Goal: Information Seeking & Learning: Find specific fact

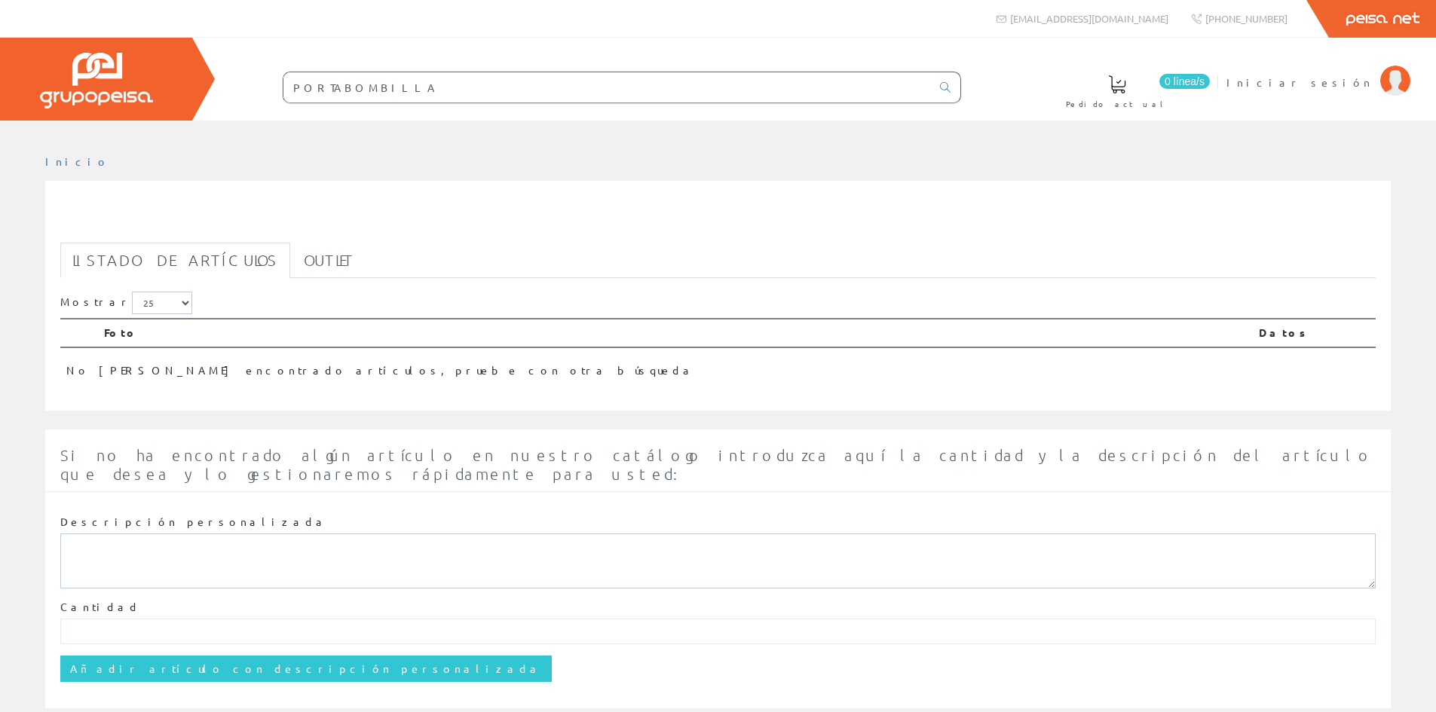
click at [326, 91] on input "PORTABOMBILLA" at bounding box center [607, 87] width 648 height 30
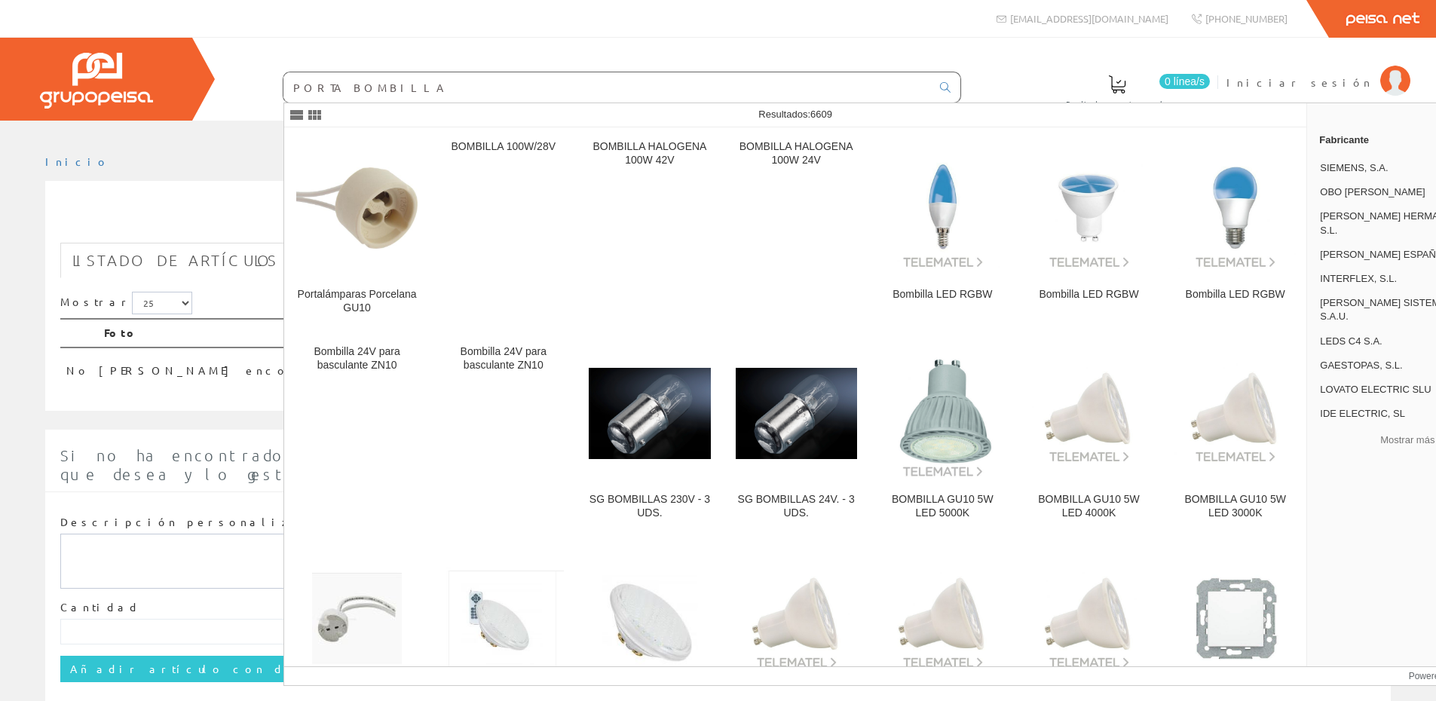
click at [443, 99] on input "PORTA BOMBILLA" at bounding box center [607, 87] width 648 height 30
type input "PORTA BOMBILLA"
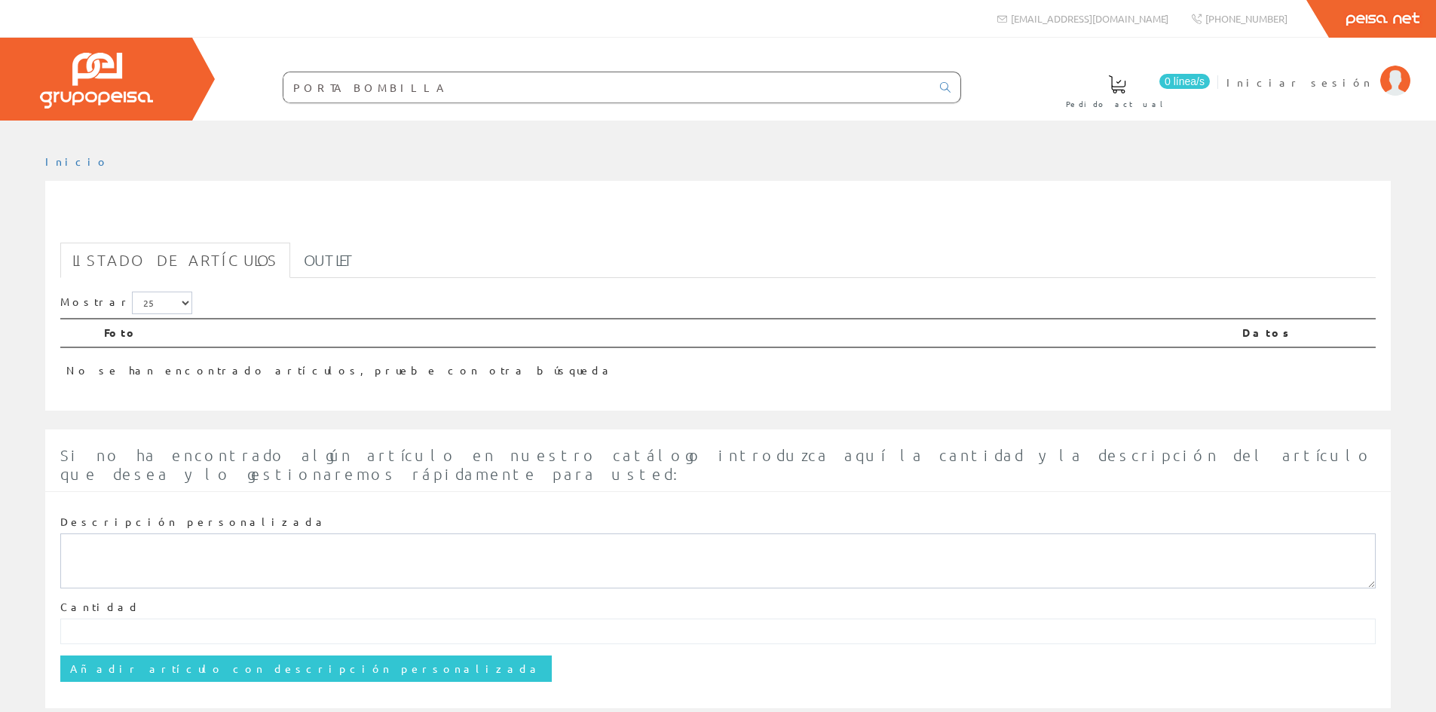
click at [538, 96] on input "PORTA BOMBILLA" at bounding box center [607, 87] width 648 height 30
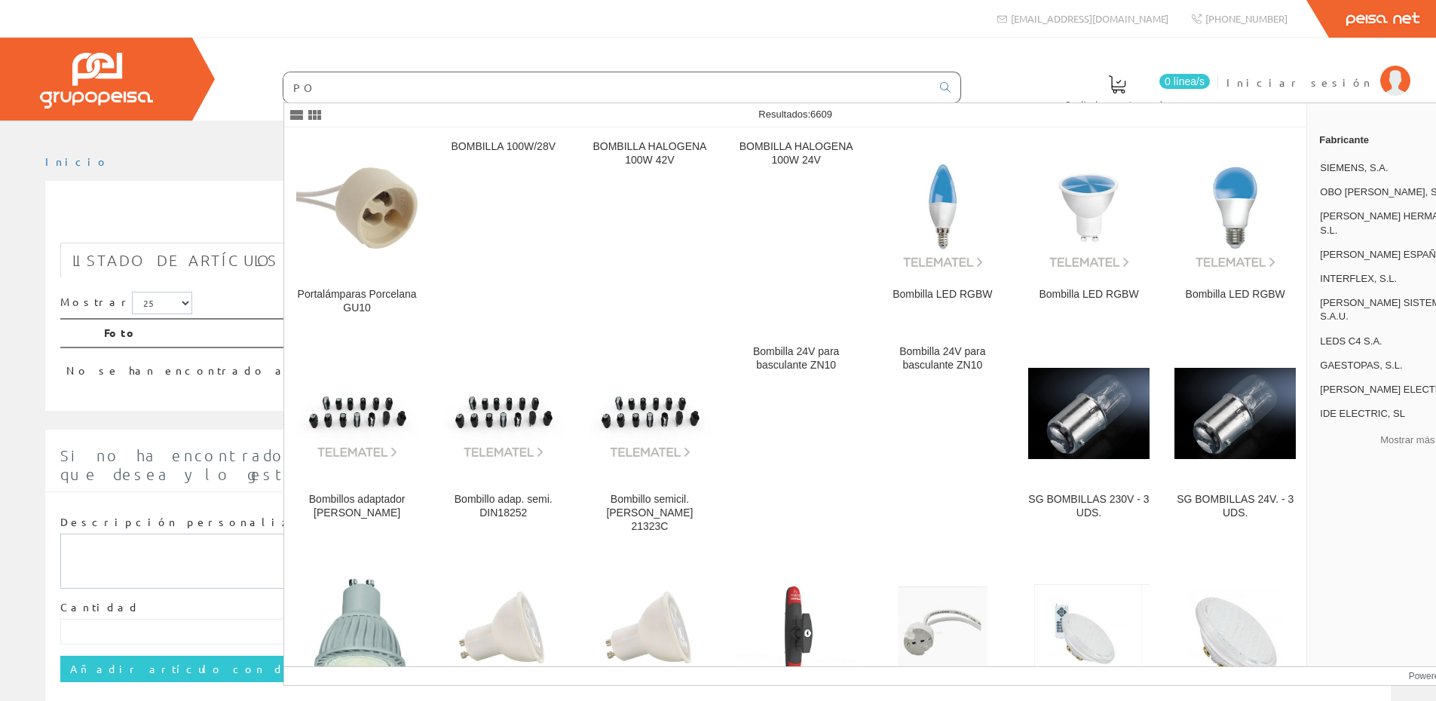
type input "P"
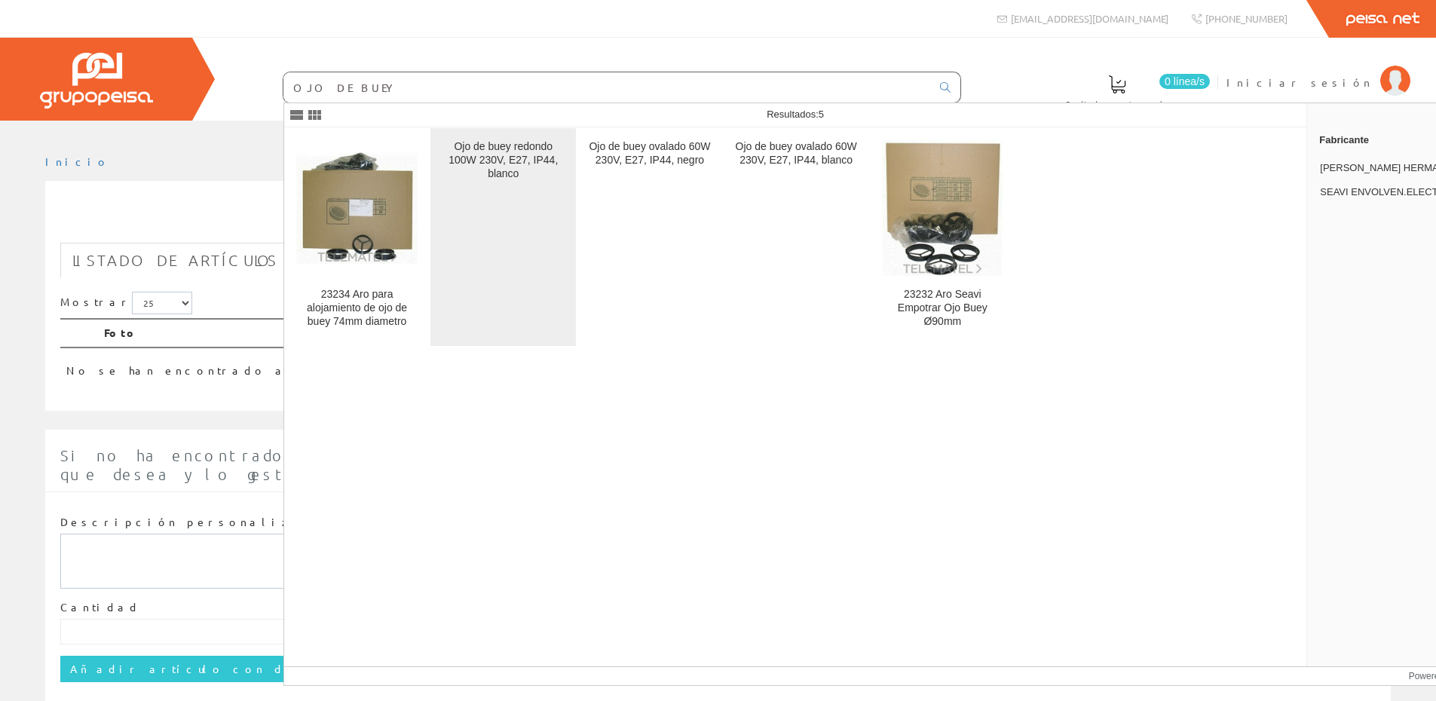
type input "OJO DE BUEY"
click at [511, 164] on div "Ojo de buey redondo 100W 230V, E27, IP44, blanco" at bounding box center [503, 160] width 121 height 41
